Goal: Communication & Community: Participate in discussion

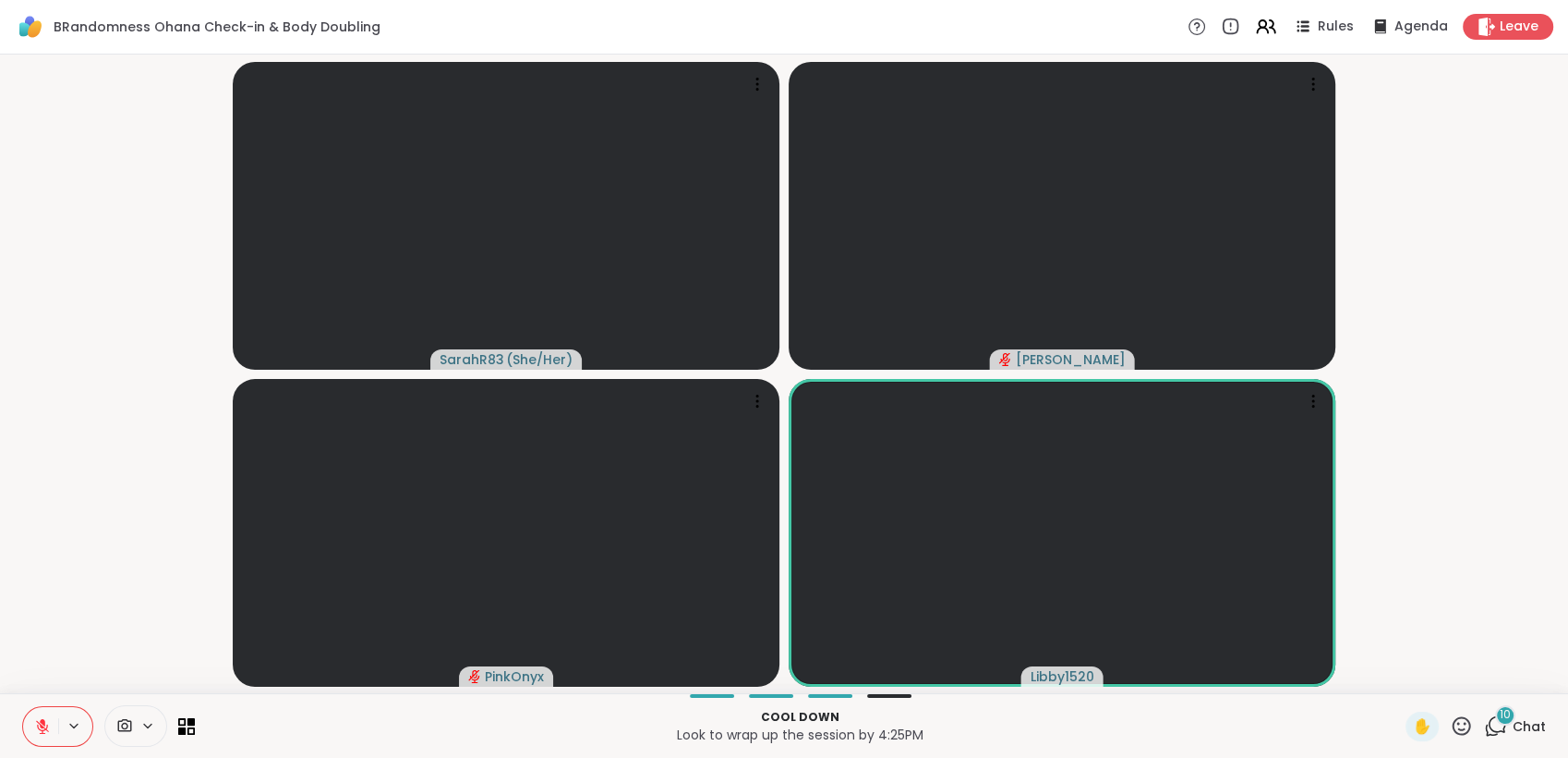
click at [40, 720] on icon at bounding box center [43, 721] width 6 height 7
click at [1499, 19] on span "Leave" at bounding box center [1519, 27] width 41 height 19
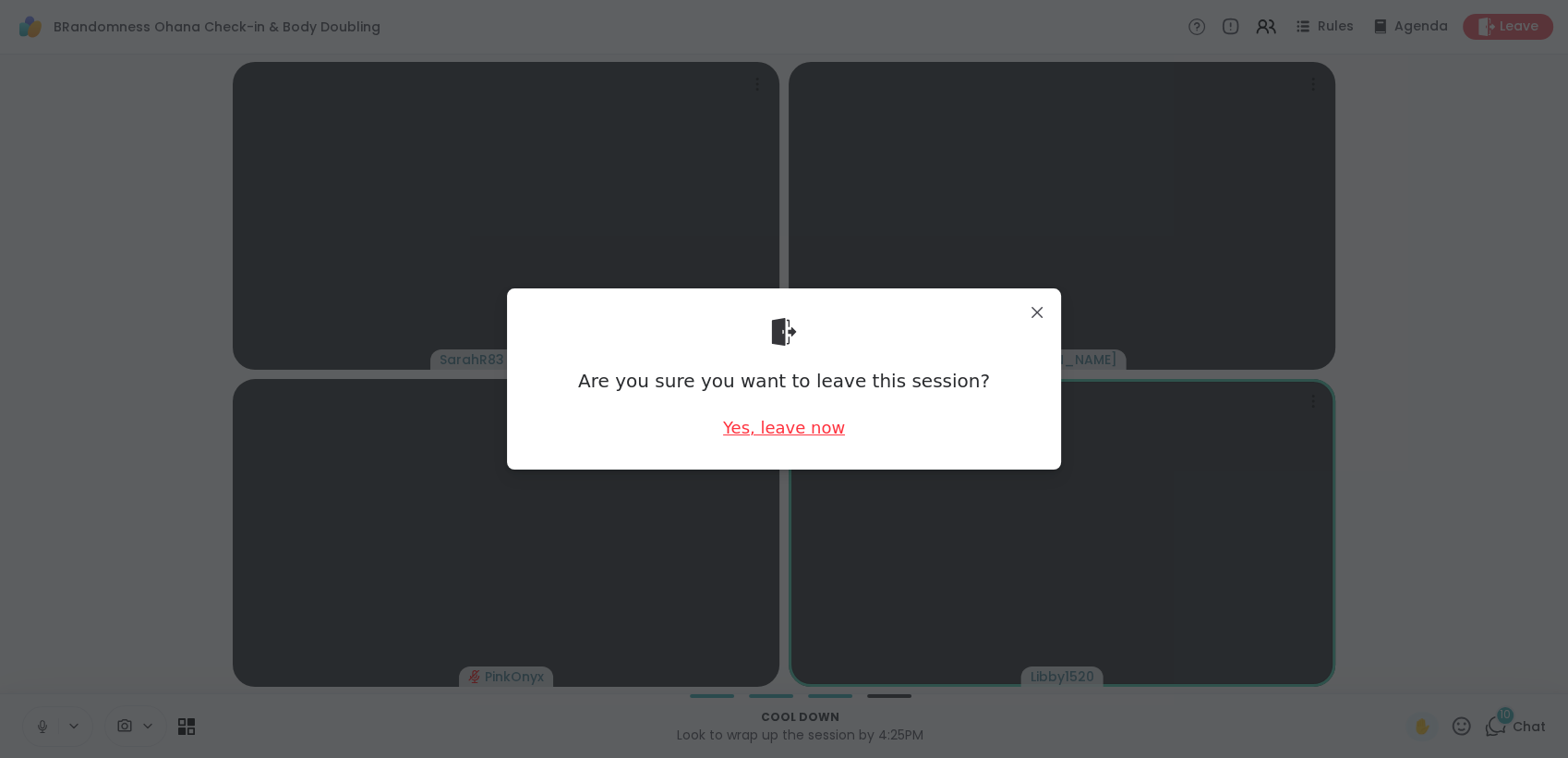
click at [759, 430] on div "Yes, leave now" at bounding box center [784, 426] width 121 height 23
